Goal: Task Accomplishment & Management: Complete application form

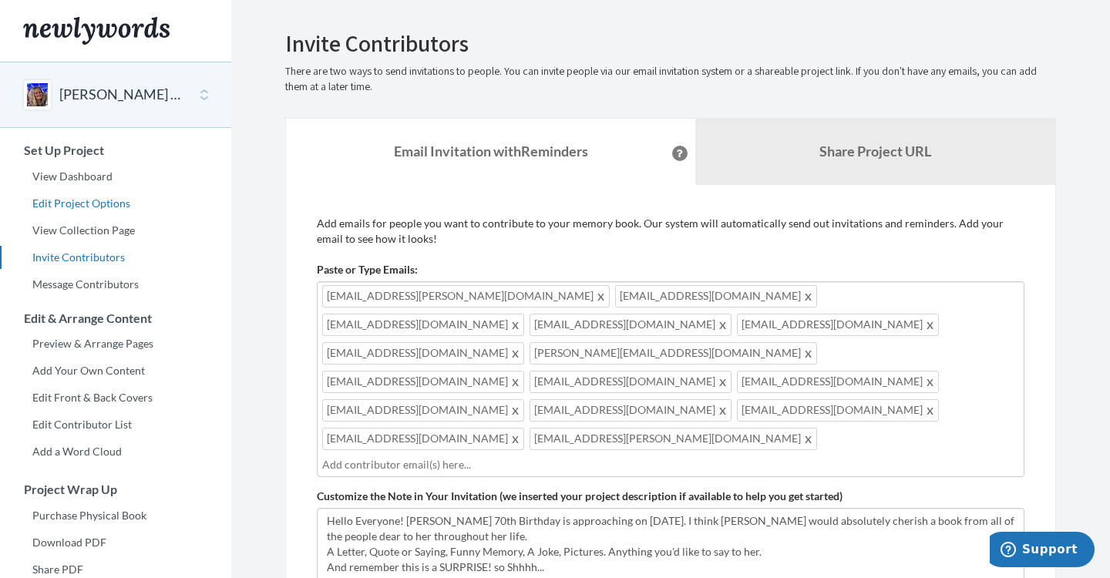
click at [69, 199] on link "Edit Project Options" at bounding box center [115, 203] width 231 height 23
click at [596, 456] on input "text" at bounding box center [670, 464] width 697 height 17
type input "c"
type input "[EMAIL_ADDRESS][DOMAIN_NAME]"
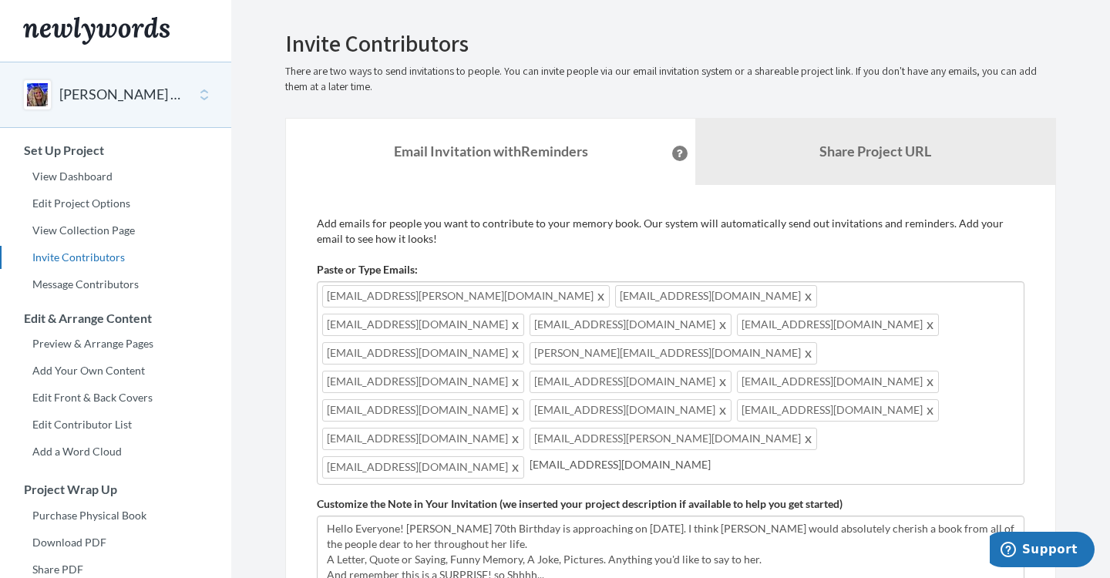
type input "[EMAIL_ADDRESS][DOMAIN_NAME]"
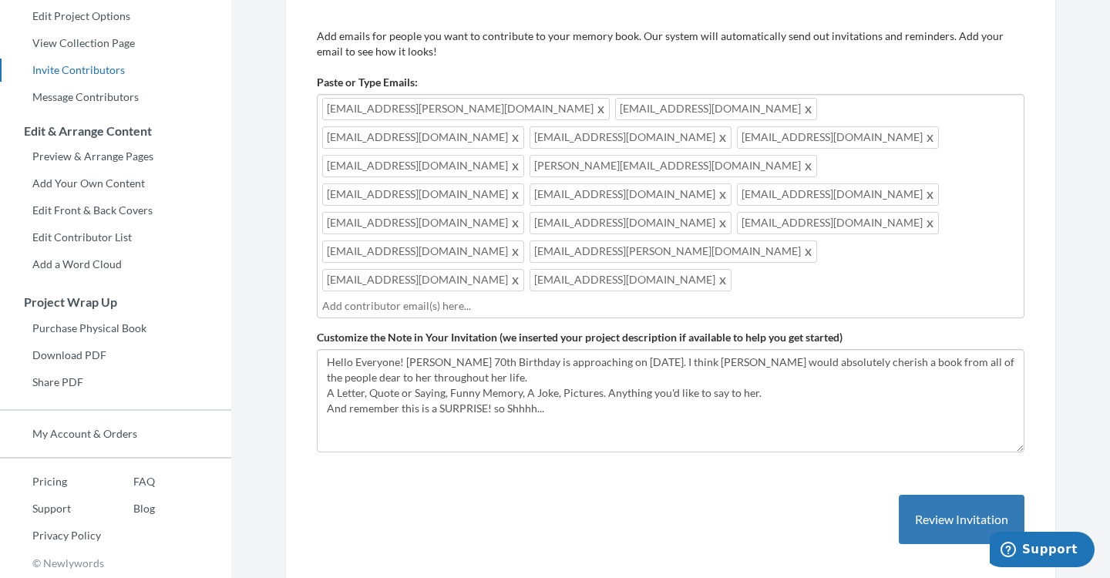
scroll to position [186, 0]
click at [972, 495] on button "Review Invitation" at bounding box center [961, 520] width 126 height 50
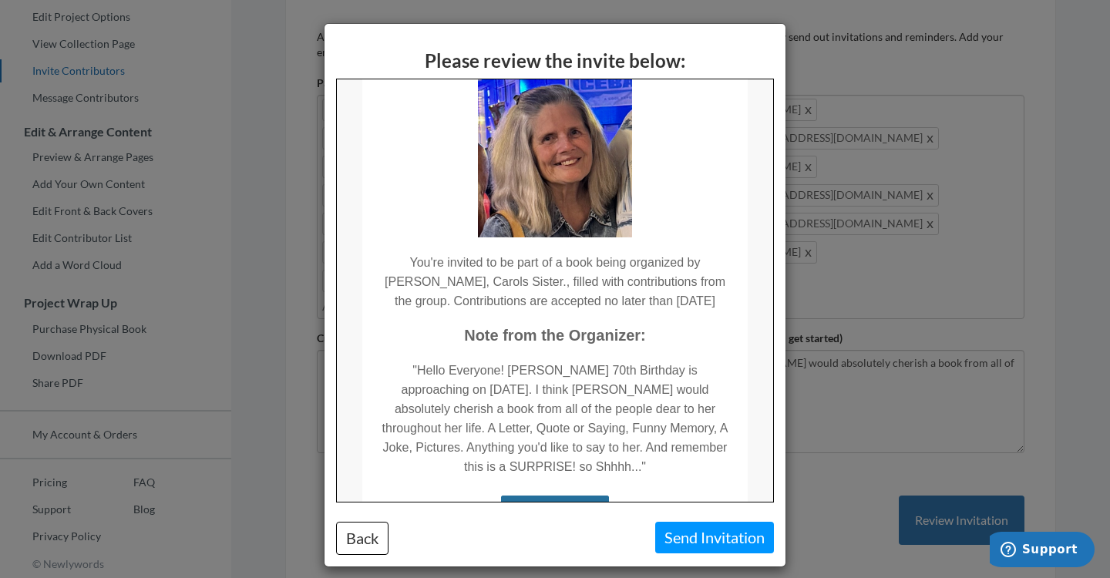
scroll to position [109, 0]
click at [358, 532] on button "Back" at bounding box center [362, 538] width 52 height 33
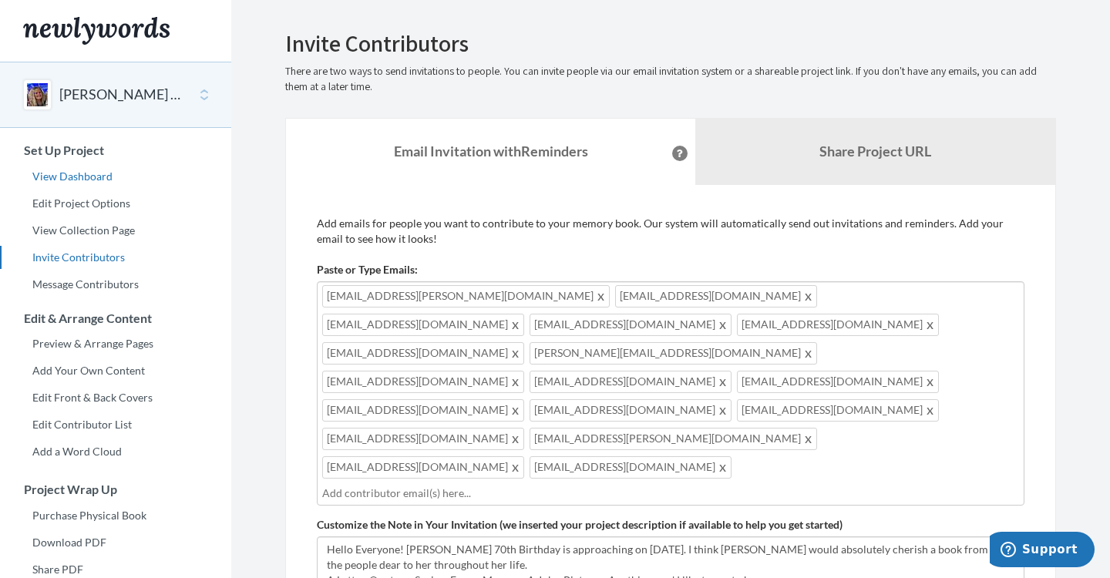
scroll to position [0, 0]
click at [89, 199] on link "Edit Project Options" at bounding box center [115, 203] width 231 height 23
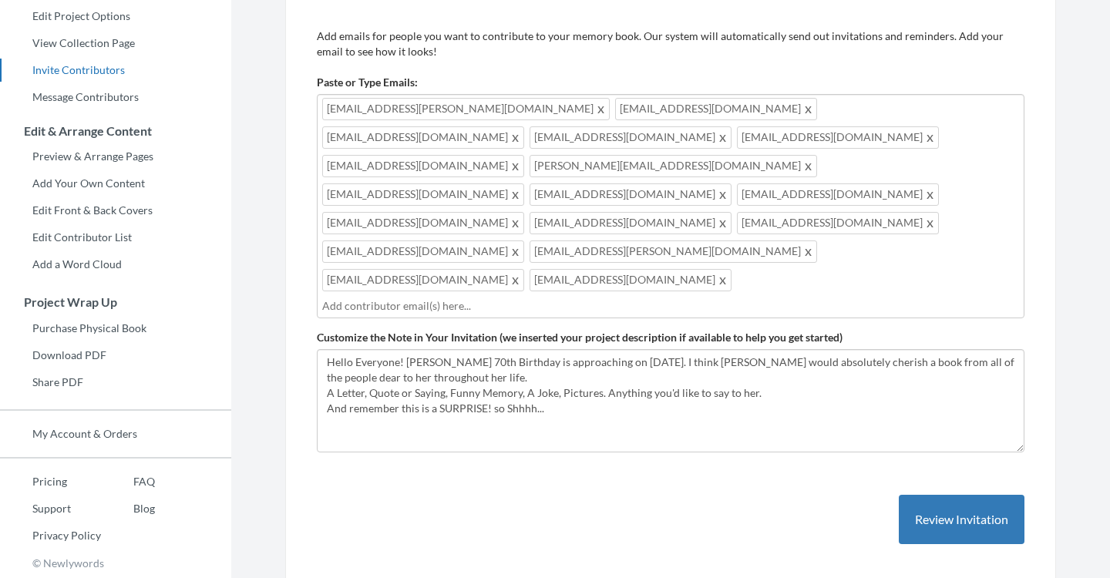
scroll to position [186, 0]
click at [961, 495] on button "Review Invitation" at bounding box center [961, 520] width 126 height 50
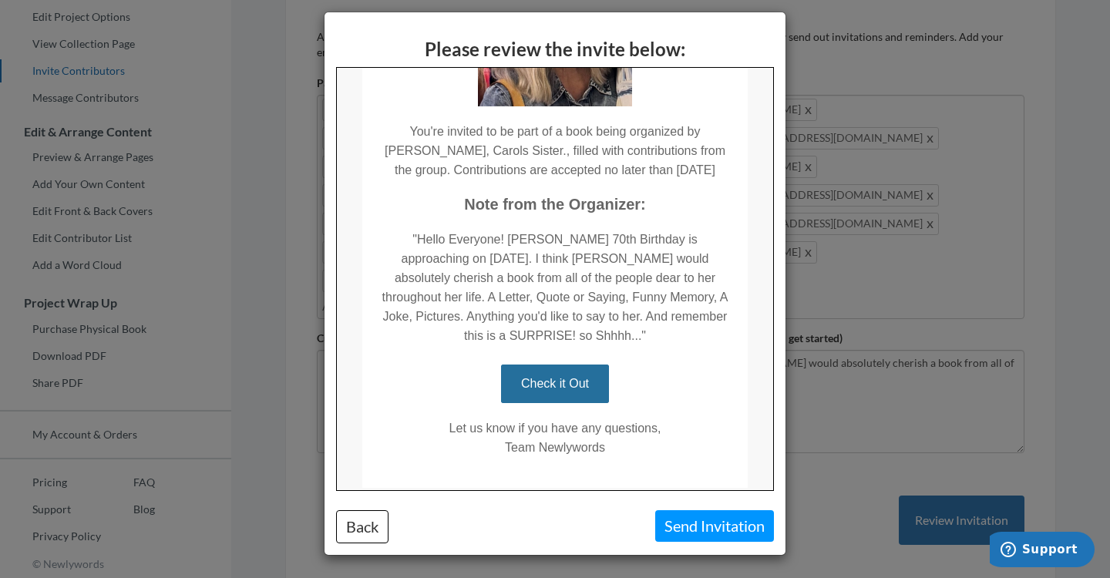
scroll to position [230, 0]
click at [359, 526] on button "Back" at bounding box center [362, 526] width 52 height 33
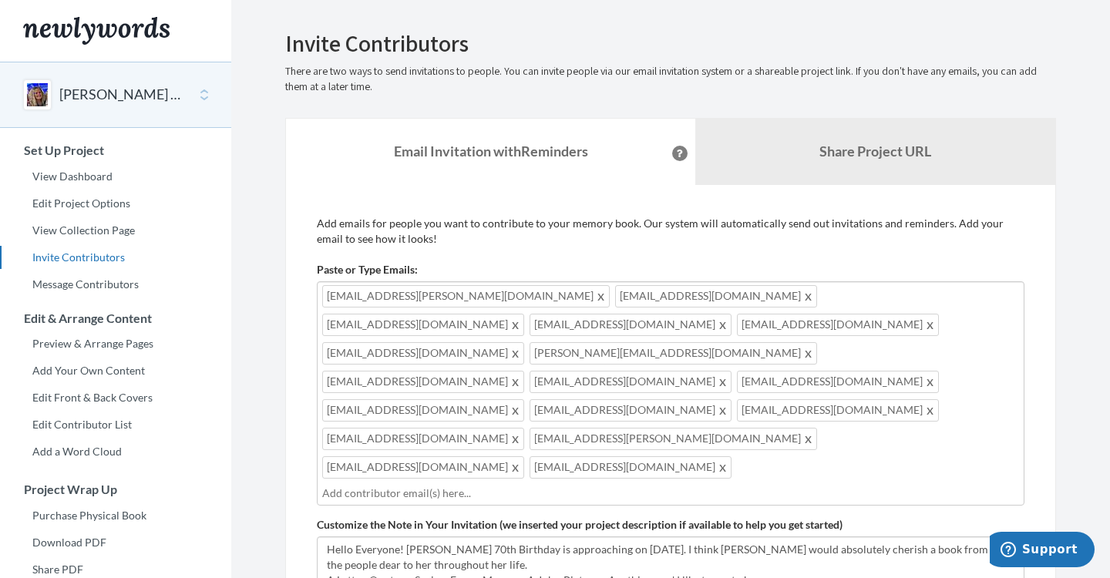
scroll to position [0, 0]
click at [62, 203] on link "Edit Project Options" at bounding box center [115, 203] width 231 height 23
